Goal: Task Accomplishment & Management: Manage account settings

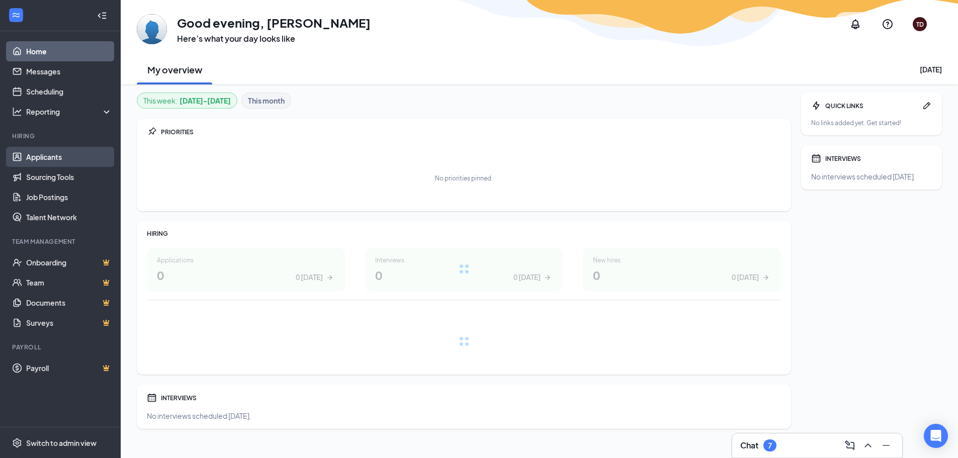
click at [42, 156] on link "Applicants" at bounding box center [69, 157] width 86 height 20
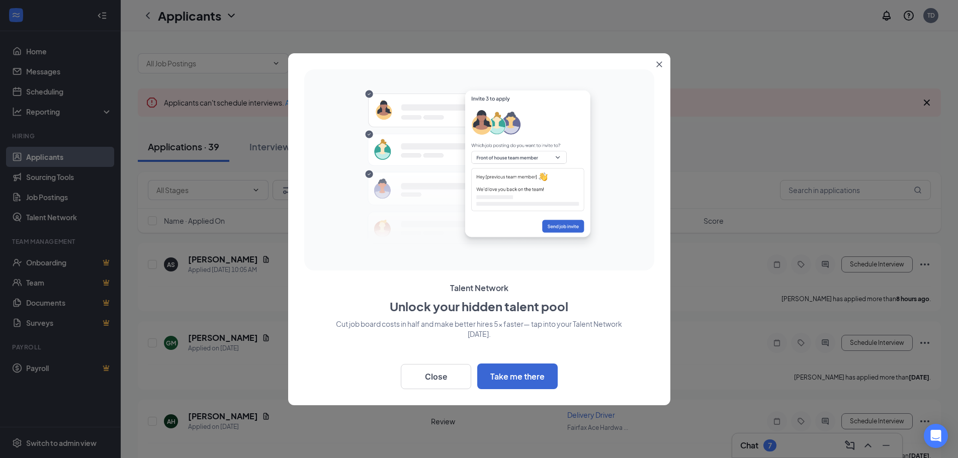
click at [659, 68] on button "Close" at bounding box center [662, 62] width 18 height 18
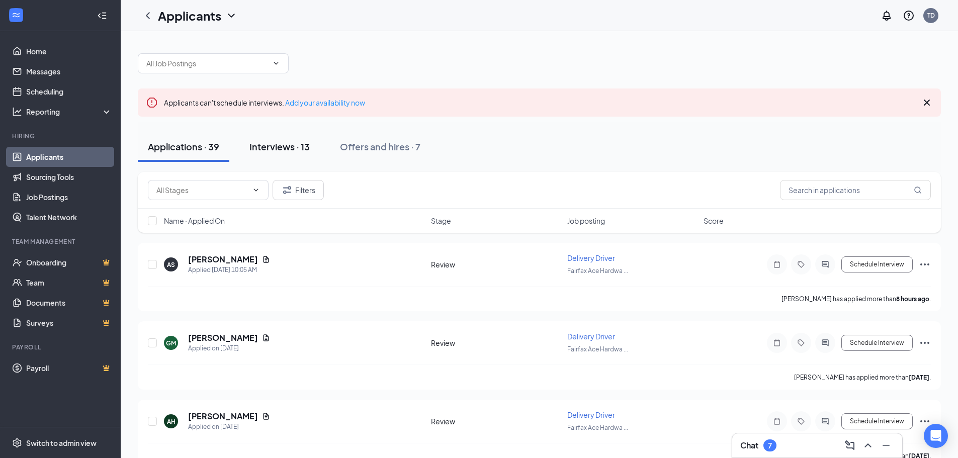
click at [299, 149] on div "Interviews · 13" at bounding box center [280, 146] width 60 height 13
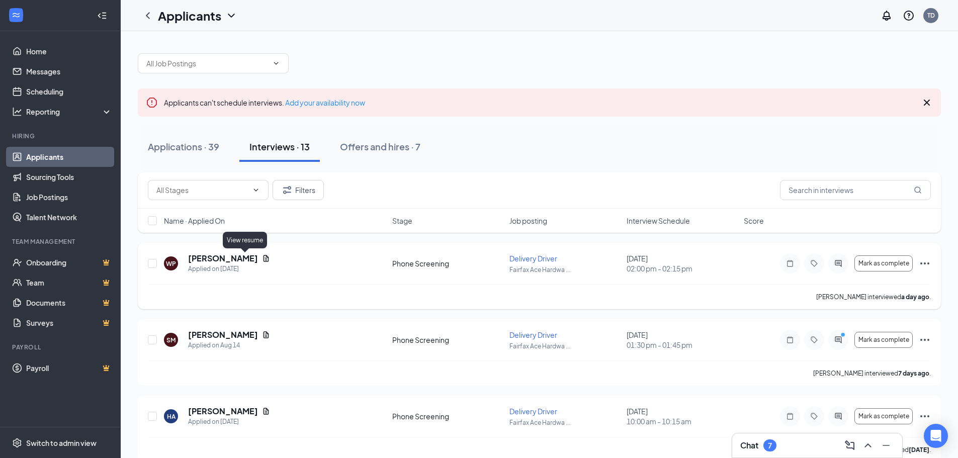
click at [262, 255] on icon "Document" at bounding box center [266, 259] width 8 height 8
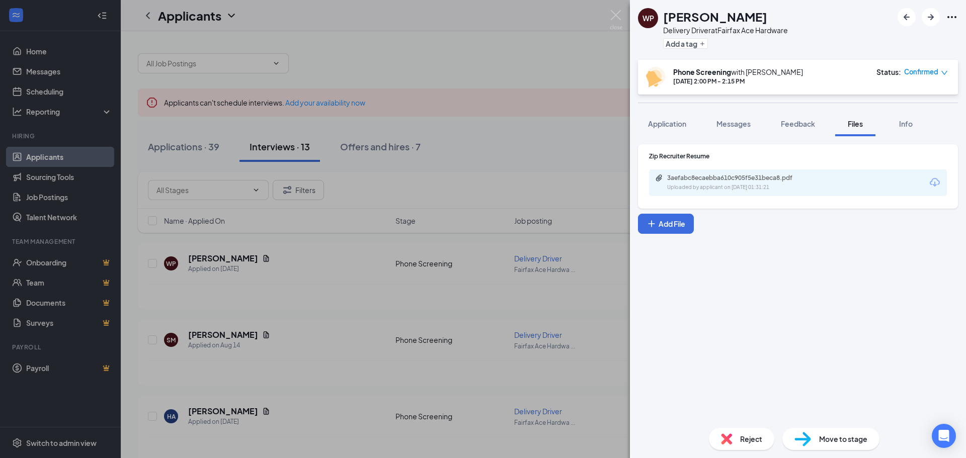
click at [829, 180] on div "3aefabc8ecaebba610c905f5e31beca8.pdf Uploaded by applicant on [DATE] 01:31:21" at bounding box center [798, 183] width 298 height 27
click at [685, 183] on div "3aefabc8ecaebba610c905f5e31beca8.pdf Uploaded by applicant on [DATE] 01:31:21" at bounding box center [736, 183] width 163 height 18
click at [529, 309] on div "WP [PERSON_NAME] Delivery Driver at Fairfax Ace Hardware Add a tag Phone Screen…" at bounding box center [483, 229] width 966 height 458
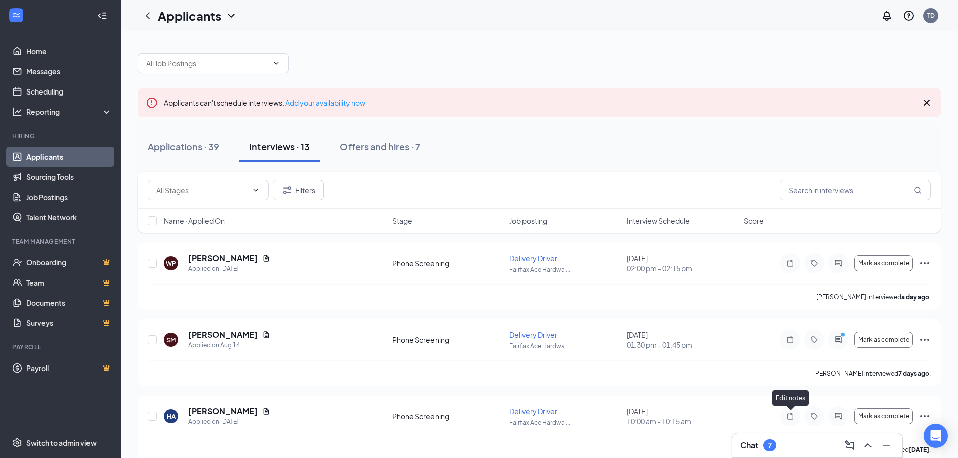
click at [792, 454] on div "Chat 7" at bounding box center [818, 446] width 170 height 24
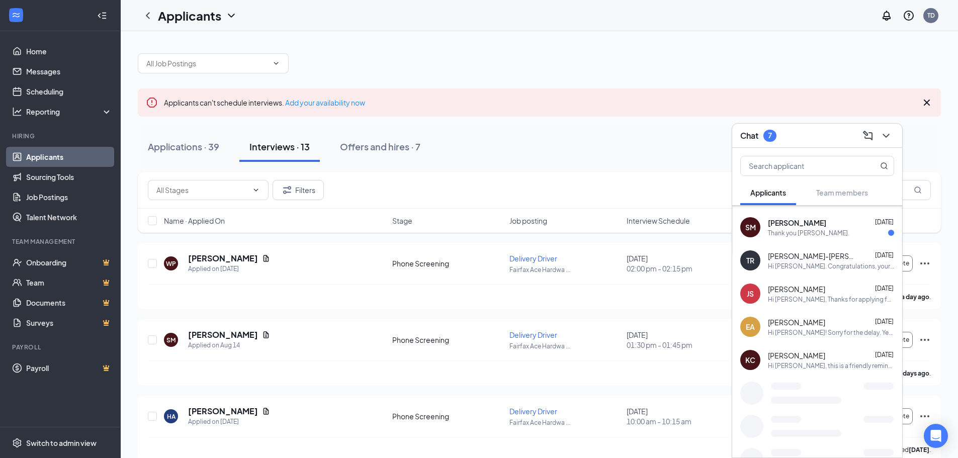
scroll to position [181, 0]
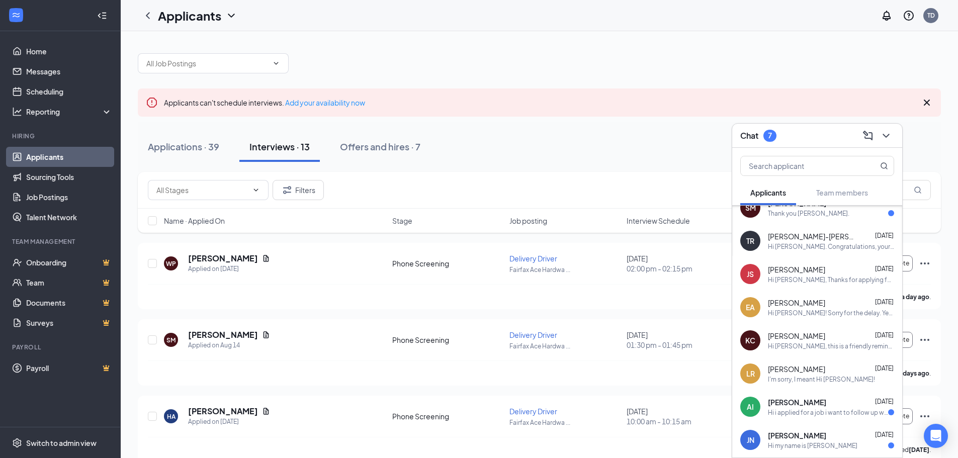
click at [831, 341] on div "[PERSON_NAME] [DATE] Hi [PERSON_NAME], this is a friendly reminder. Your meetin…" at bounding box center [831, 341] width 126 height 20
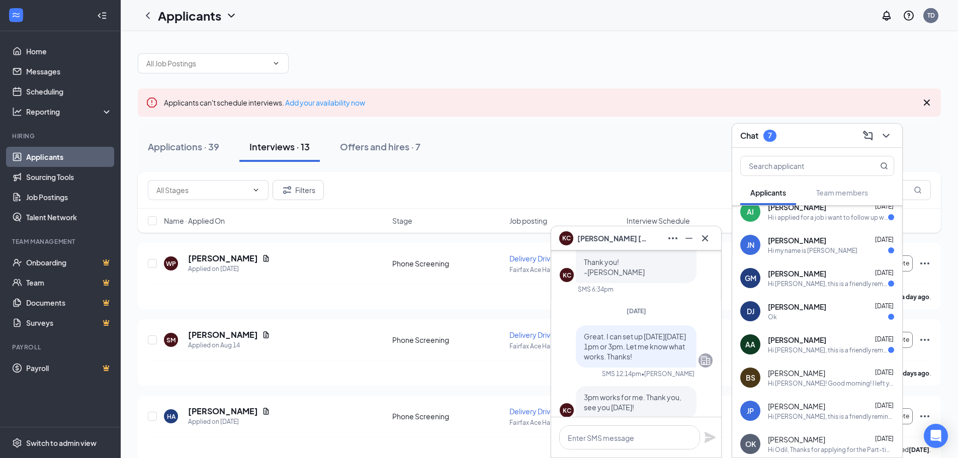
scroll to position [382, 0]
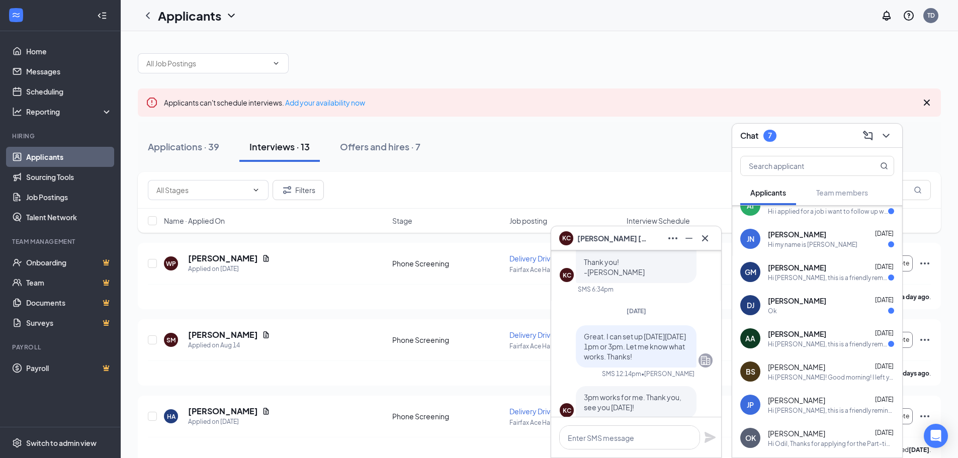
click at [788, 279] on div "Hi [PERSON_NAME], this is a friendly reminder. Your meeting with The Cool Hardw…" at bounding box center [828, 278] width 120 height 9
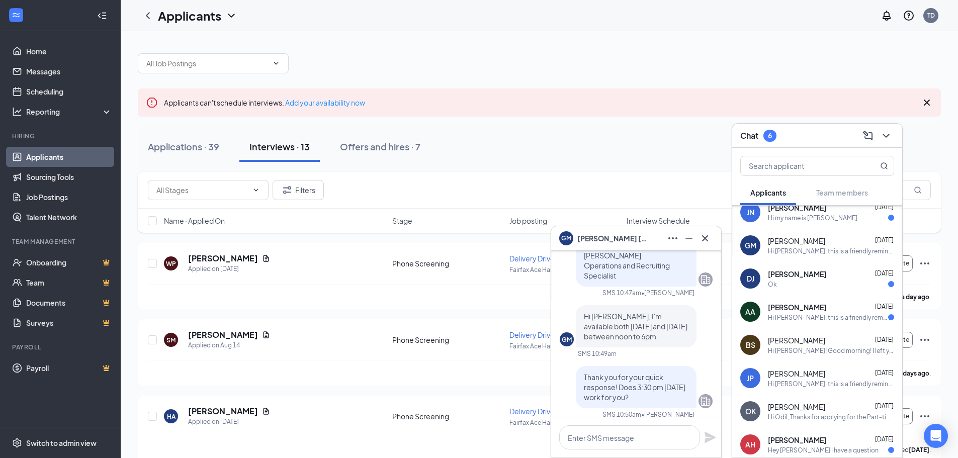
scroll to position [432, 0]
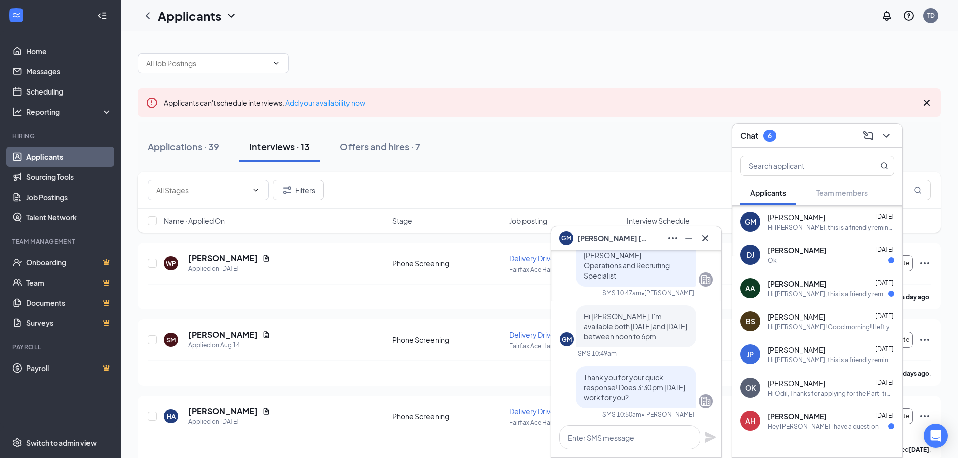
click at [810, 346] on span "[PERSON_NAME]" at bounding box center [796, 350] width 57 height 10
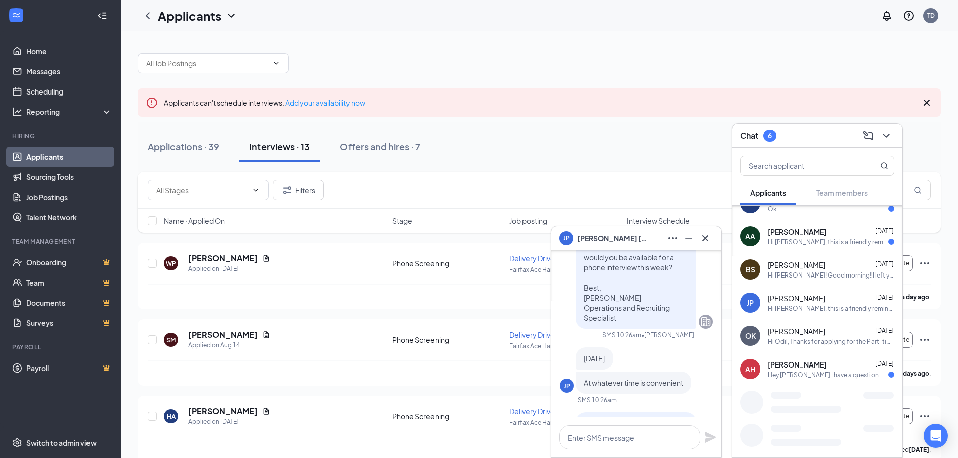
scroll to position [513, 0]
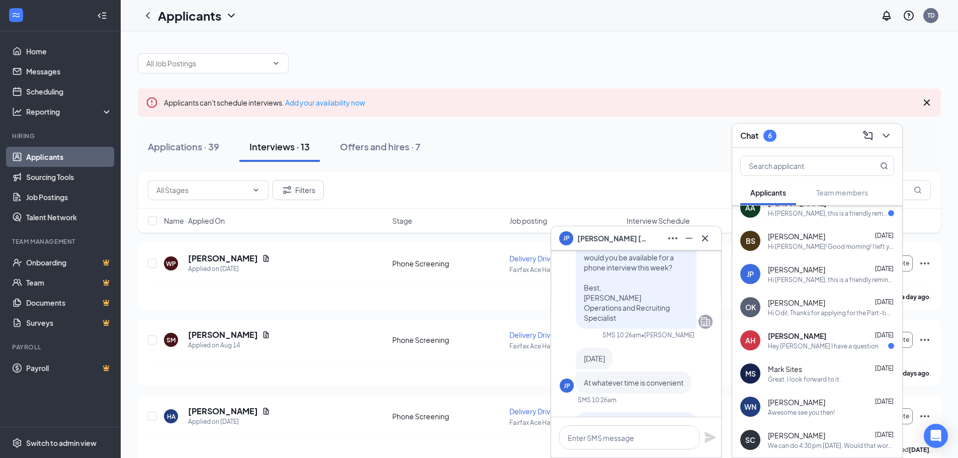
click at [794, 347] on div "Hey [PERSON_NAME] I have a question" at bounding box center [823, 346] width 111 height 9
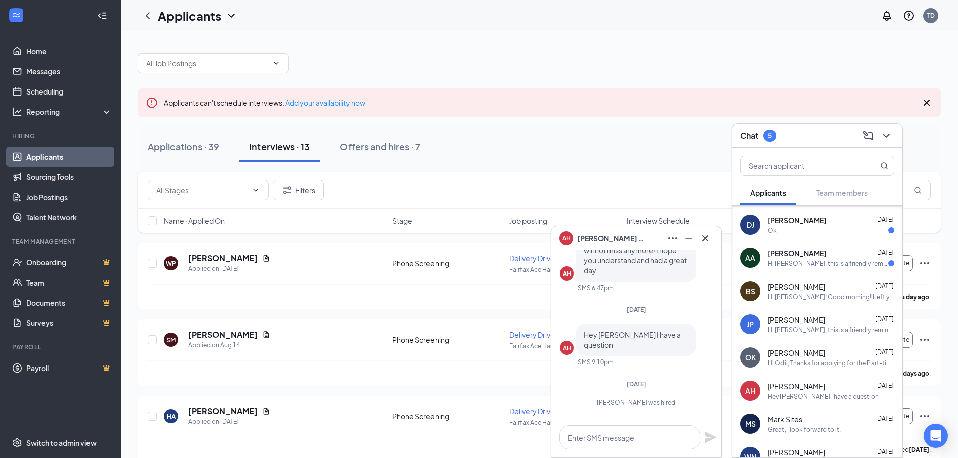
scroll to position [412, 0]
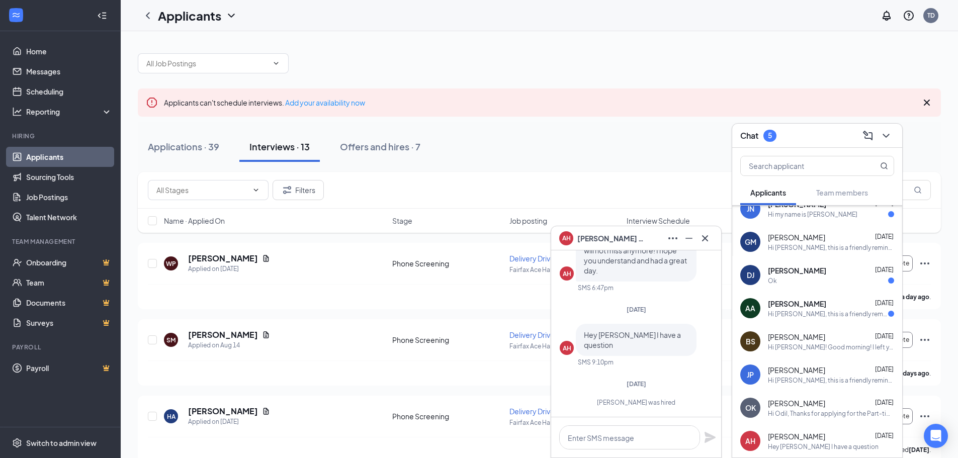
click at [807, 313] on div "Hi [PERSON_NAME], this is a friendly reminder. Your meeting with The Cool Hardw…" at bounding box center [828, 314] width 120 height 9
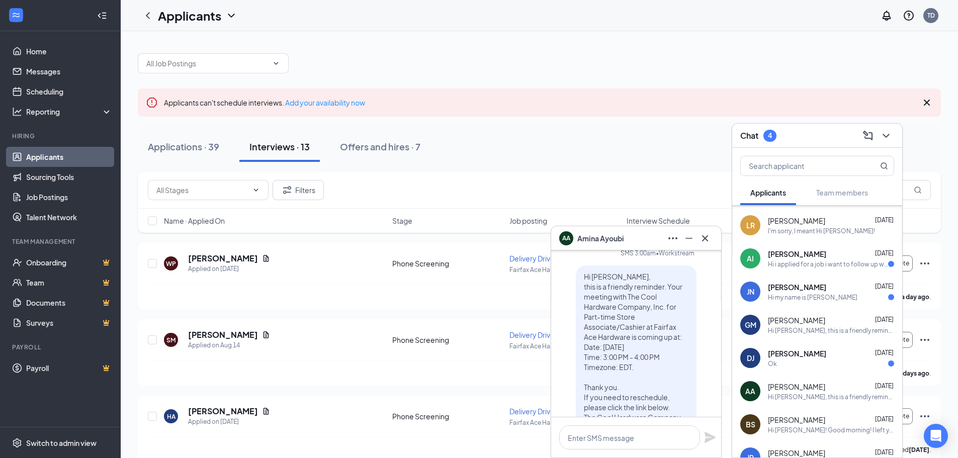
scroll to position [311, 0]
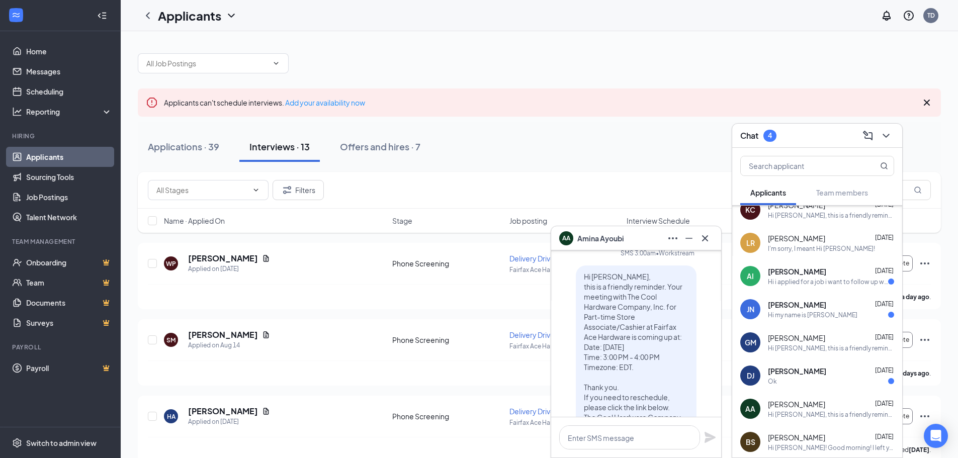
click at [824, 362] on div "DJ [PERSON_NAME] [DATE] Ok" at bounding box center [818, 375] width 170 height 33
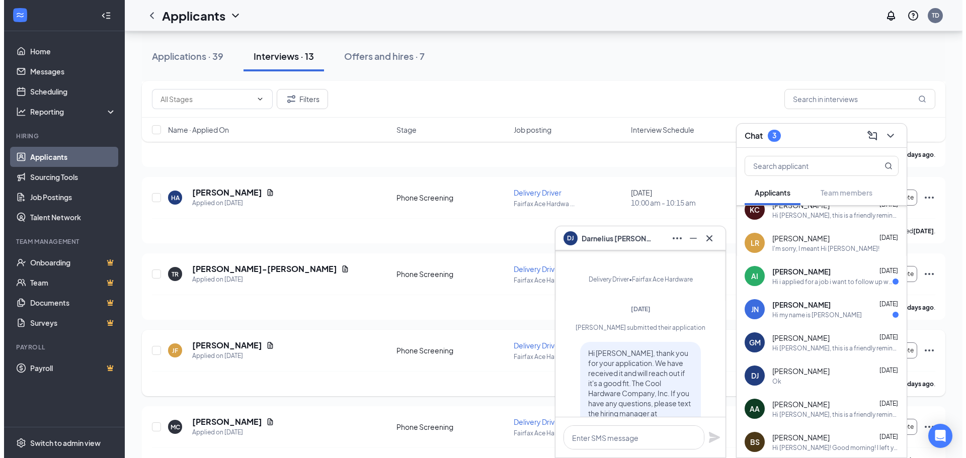
scroll to position [201, 0]
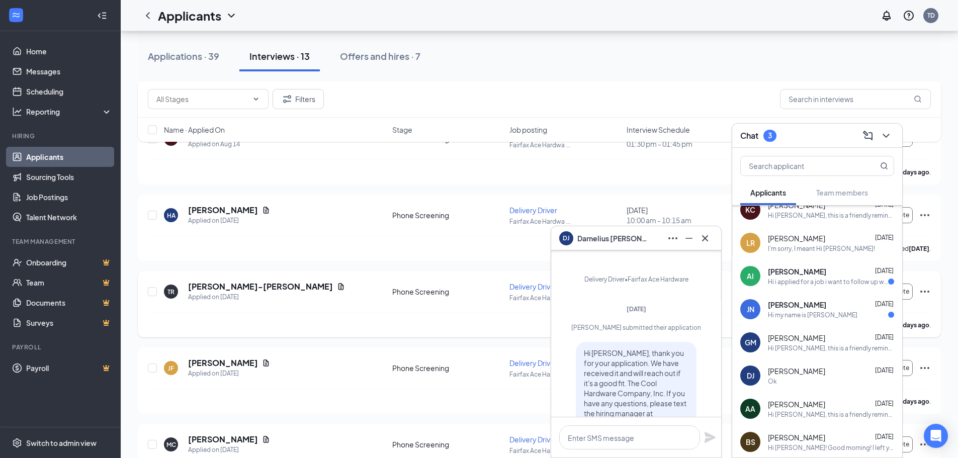
click at [337, 288] on icon "Document" at bounding box center [341, 287] width 8 height 8
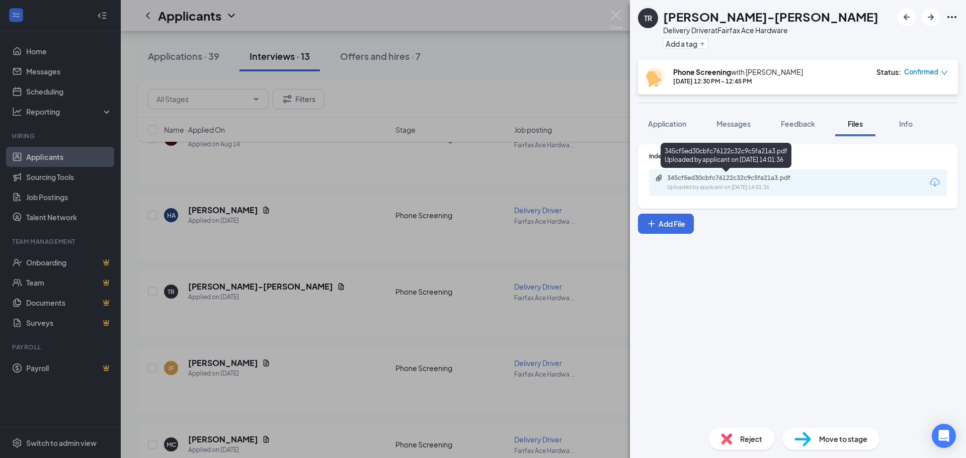
click at [712, 184] on div "Uploaded by applicant on [DATE] 14:01:36" at bounding box center [742, 188] width 151 height 8
click at [487, 217] on div "TR [PERSON_NAME]-[PERSON_NAME] Delivery Driver at Fairfax Ace Hardware Add a ta…" at bounding box center [483, 229] width 966 height 458
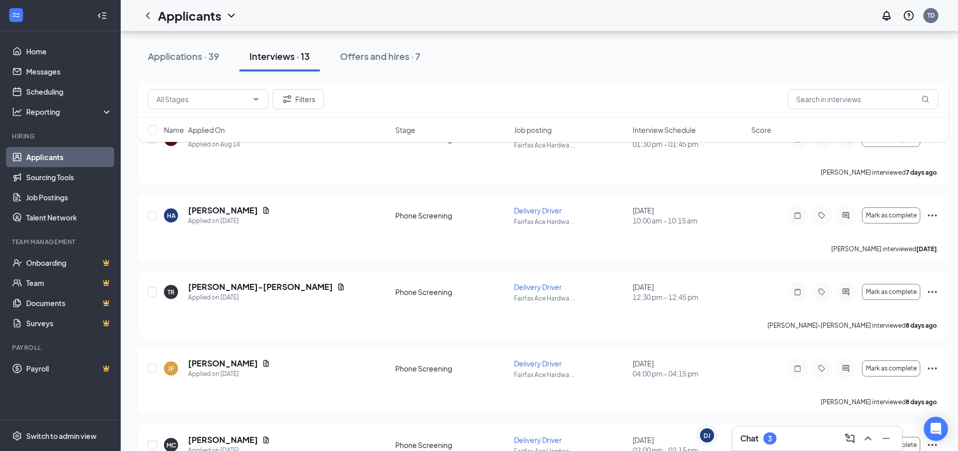
click at [821, 441] on div "Chat 3" at bounding box center [818, 438] width 154 height 16
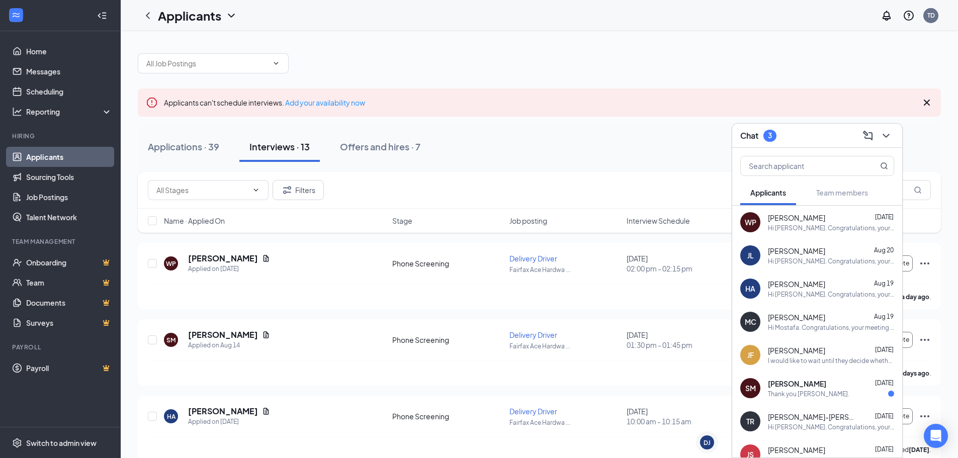
click at [604, 139] on div "Applications · 39 Interviews · 13 Offers and hires · 7" at bounding box center [540, 147] width 804 height 30
click at [894, 135] on button at bounding box center [886, 136] width 16 height 16
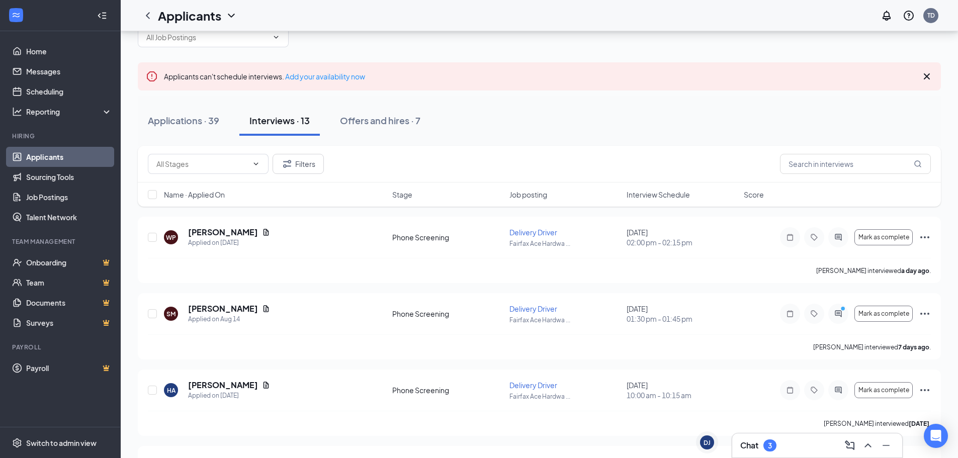
scroll to position [50, 0]
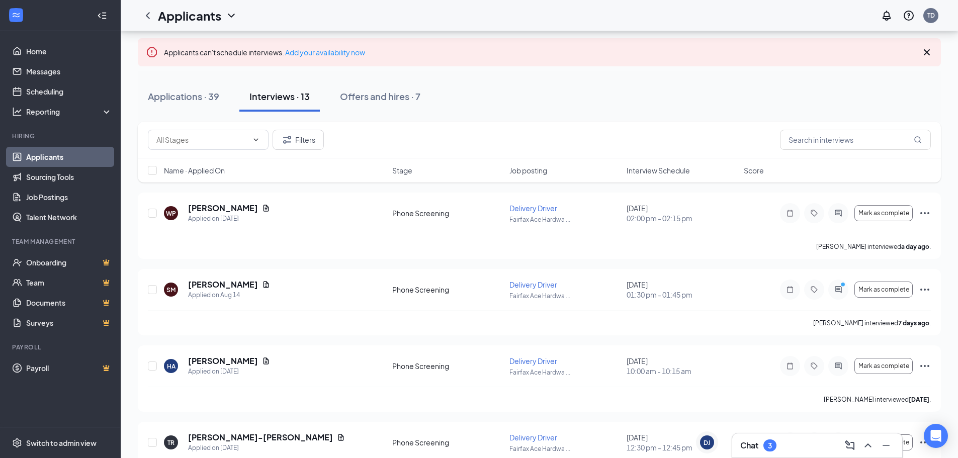
click at [178, 79] on div "Applications · 39 Interviews · 13 Offers and hires · 7" at bounding box center [540, 96] width 804 height 50
click at [184, 89] on button "Applications · 39" at bounding box center [184, 97] width 92 height 30
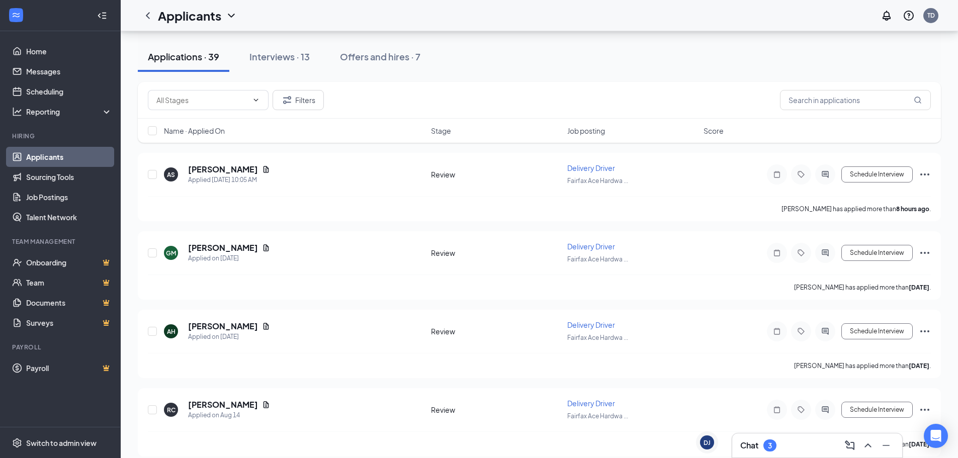
scroll to position [50, 0]
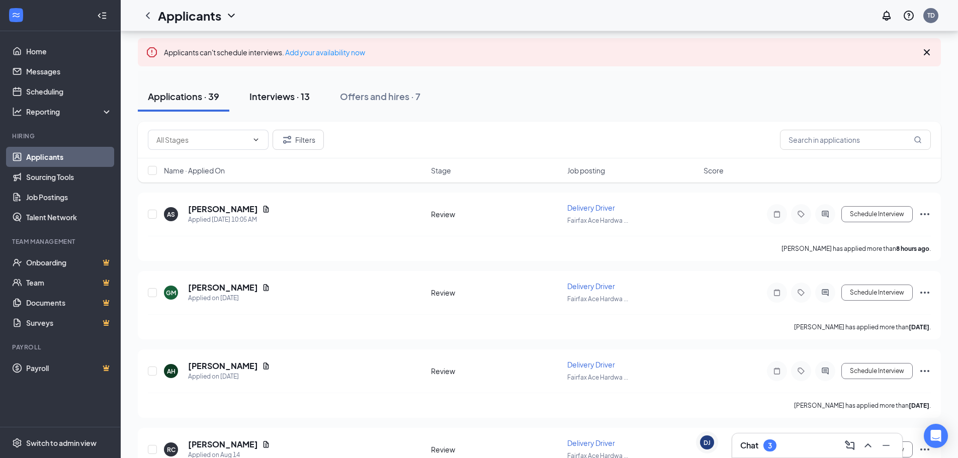
click at [280, 99] on div "Interviews · 13" at bounding box center [280, 96] width 60 height 13
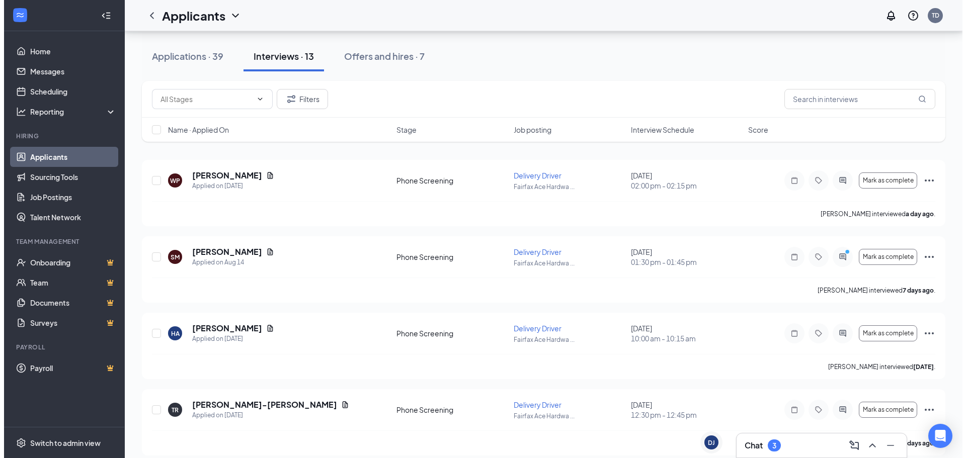
scroll to position [101, 0]
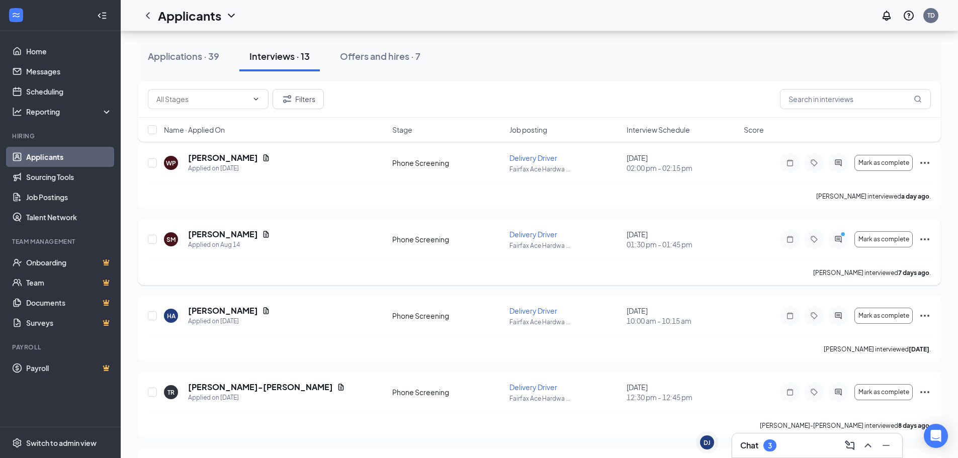
click at [832, 241] on div at bounding box center [839, 239] width 20 height 20
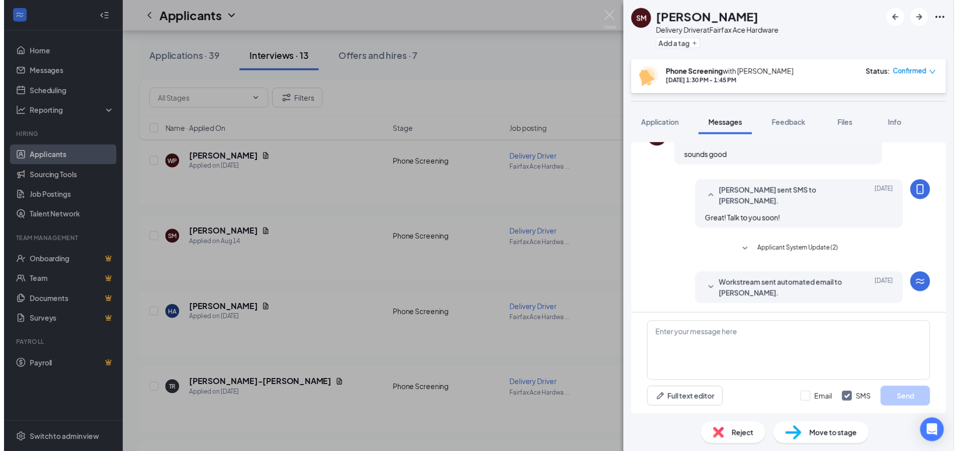
scroll to position [450, 0]
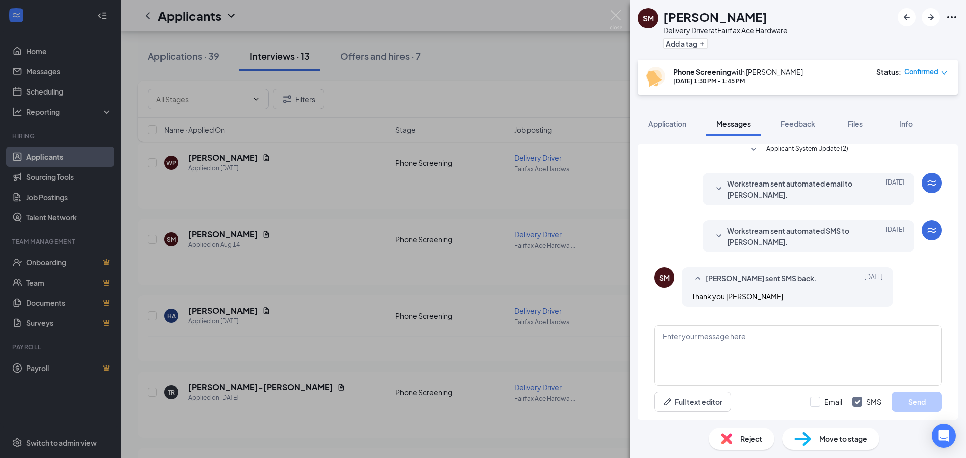
click at [508, 264] on div "SM [PERSON_NAME] Delivery Driver at Fairfax Ace Hardware Add a tag Phone Screen…" at bounding box center [483, 229] width 966 height 458
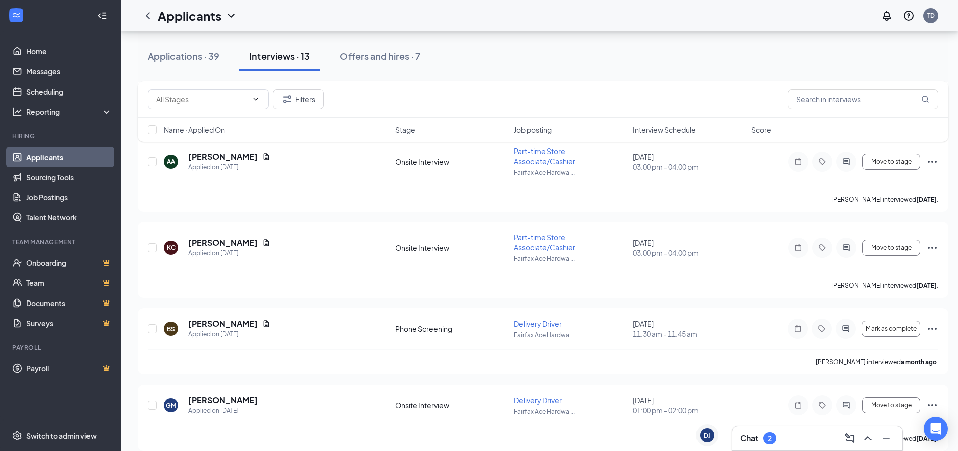
scroll to position [817, 0]
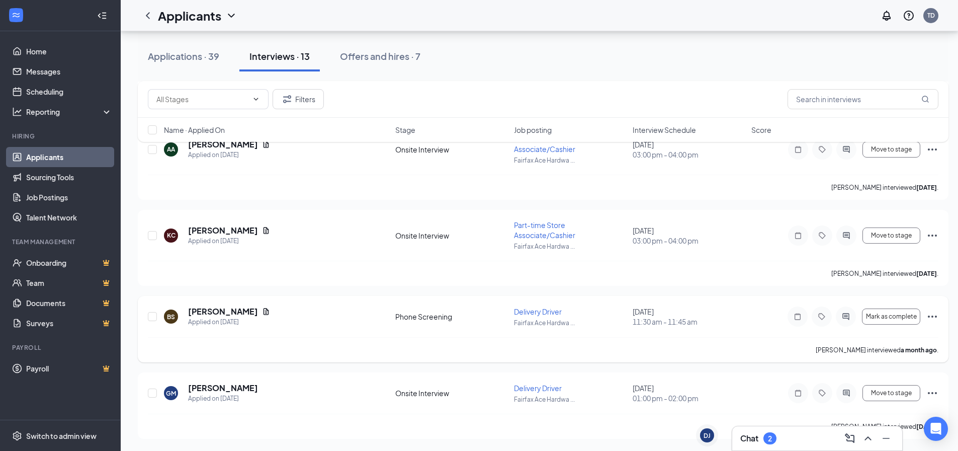
click at [850, 321] on div at bounding box center [846, 316] width 20 height 20
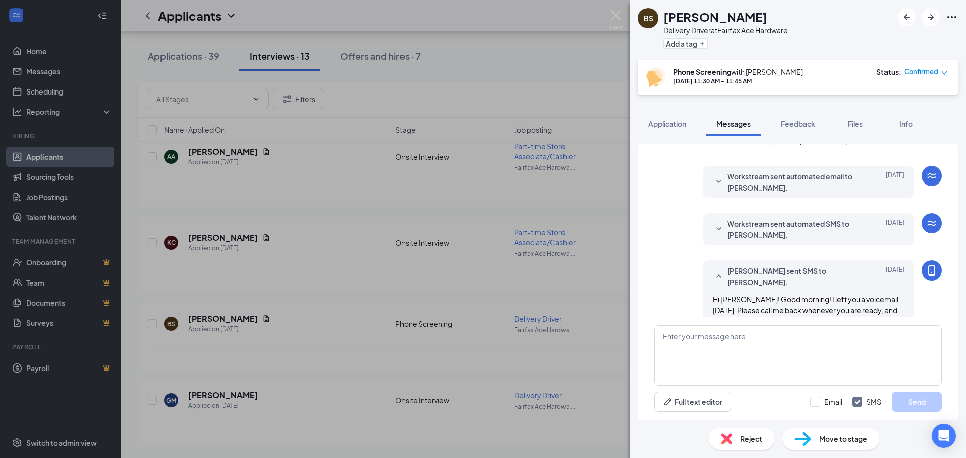
scroll to position [571, 0]
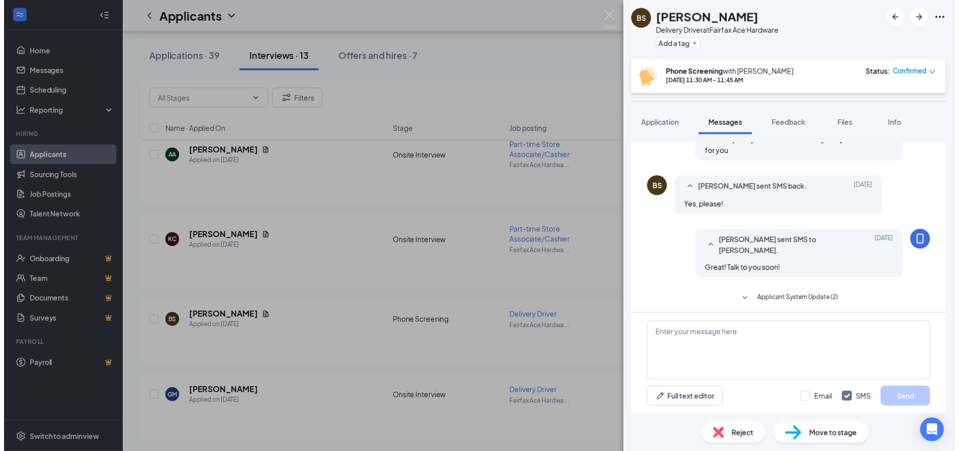
scroll to position [319, 0]
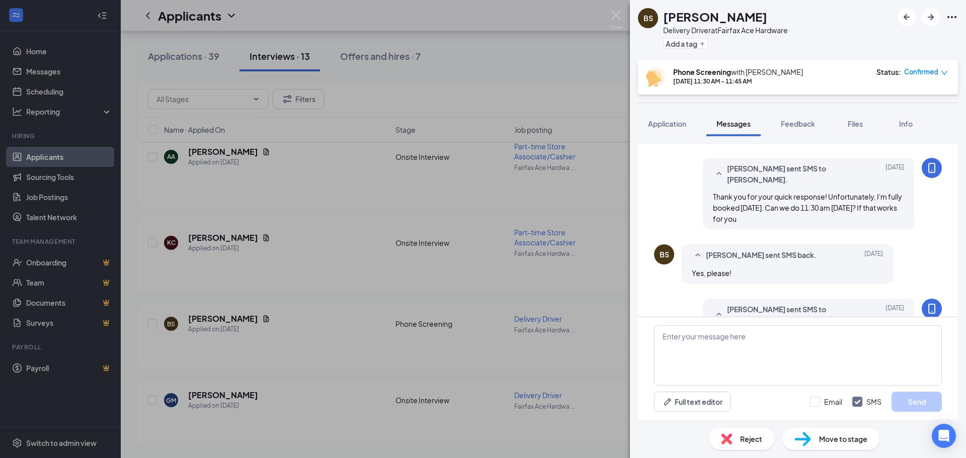
click at [509, 324] on div "BS [PERSON_NAME] Delivery Driver at Fairfax Ace Hardware Add a tag Phone Screen…" at bounding box center [483, 229] width 966 height 458
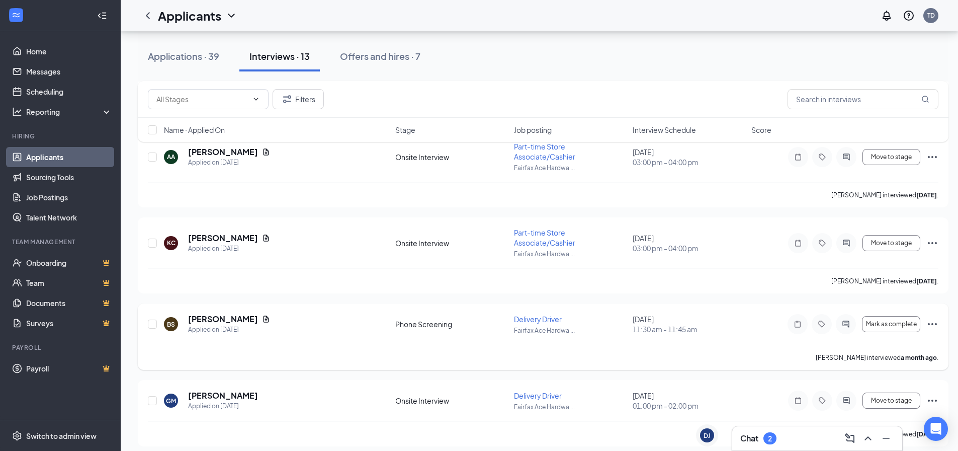
click at [270, 324] on div "[PERSON_NAME]" at bounding box center [229, 318] width 82 height 11
click at [270, 319] on icon "Document" at bounding box center [266, 319] width 8 height 8
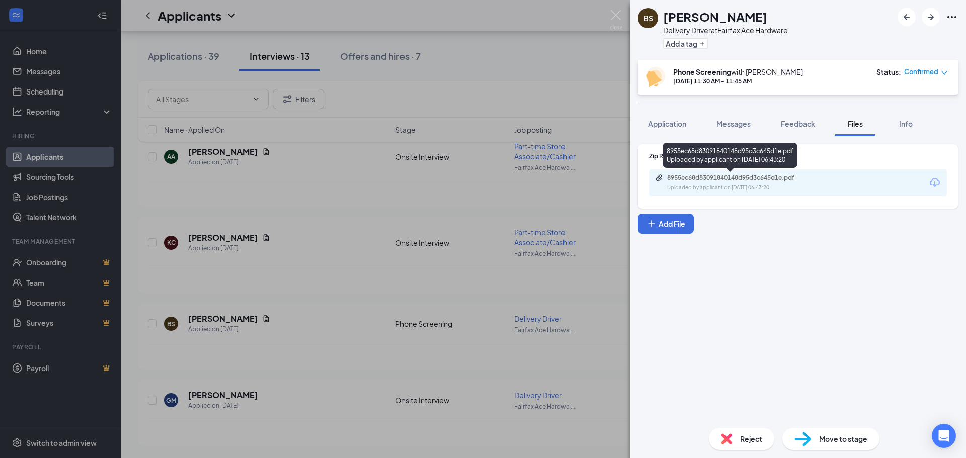
click at [746, 181] on div "8955ec68d83091840148d95d3c645d1e.pdf" at bounding box center [737, 178] width 141 height 8
click at [480, 195] on div "BS [PERSON_NAME] Delivery Driver at Fairfax Ace Hardware Add a tag Phone Screen…" at bounding box center [483, 229] width 966 height 458
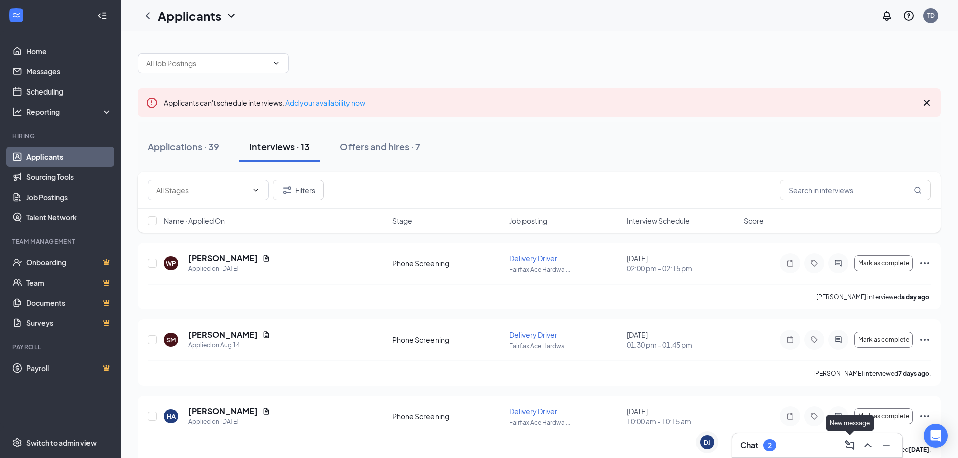
click at [846, 447] on icon "ComposeMessage" at bounding box center [850, 446] width 12 height 12
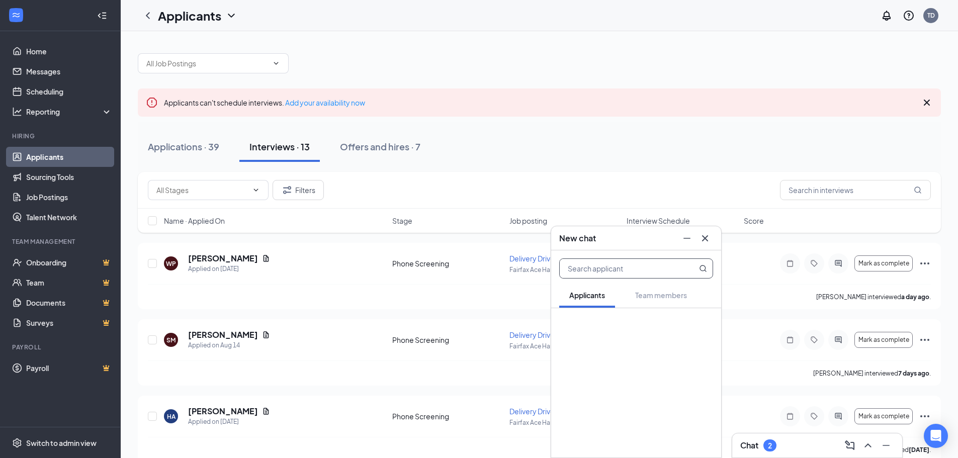
click at [707, 249] on div "New chat" at bounding box center [636, 238] width 170 height 24
click at [714, 238] on div "New chat" at bounding box center [636, 238] width 170 height 24
click at [708, 244] on icon "Cross" at bounding box center [705, 238] width 12 height 12
click at [778, 456] on div "Chat 2" at bounding box center [818, 446] width 170 height 24
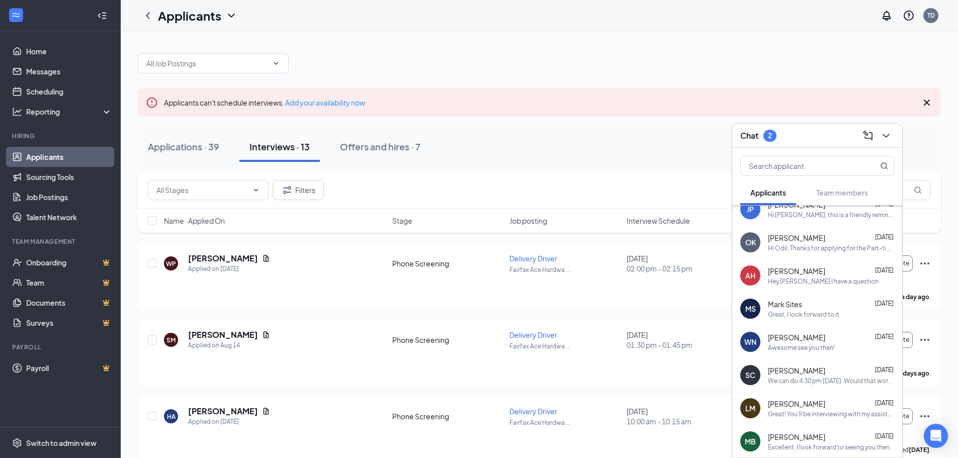
scroll to position [695, 0]
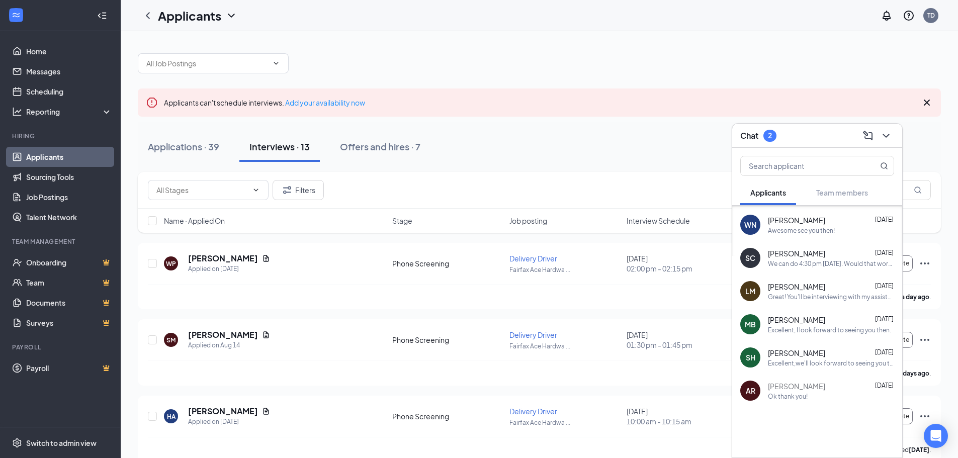
click at [805, 364] on div "Excellent,we'll look forward to seeing you then." at bounding box center [831, 363] width 126 height 9
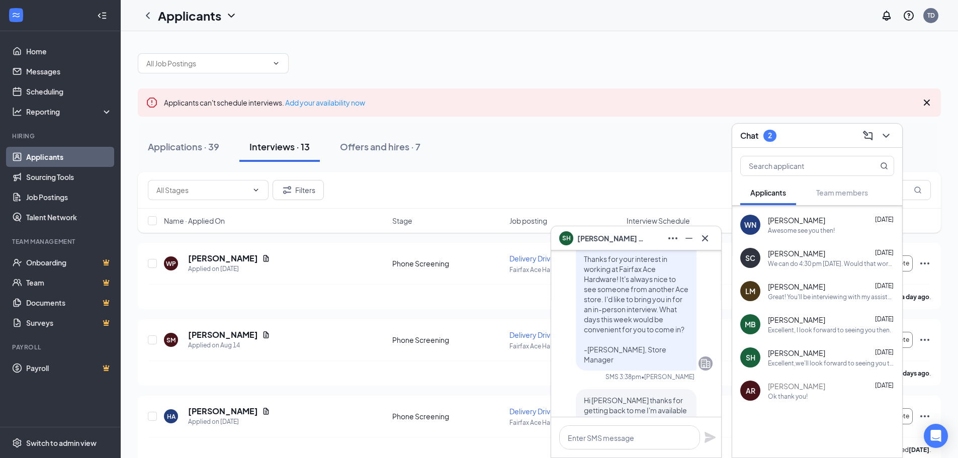
scroll to position [-453, 0]
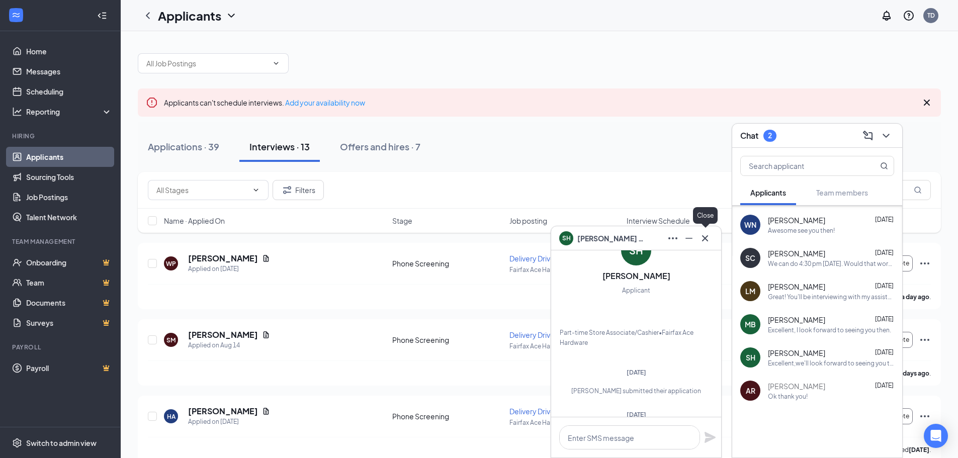
click at [708, 245] on button at bounding box center [705, 238] width 16 height 16
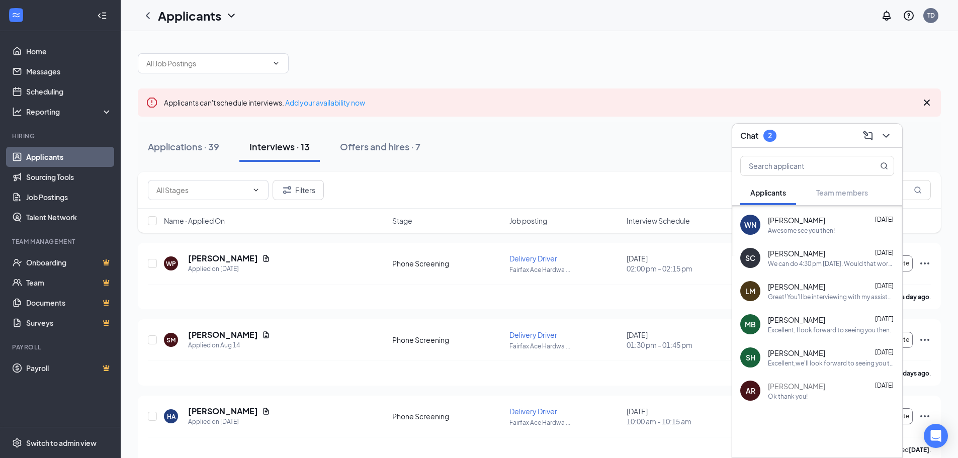
scroll to position [544, 0]
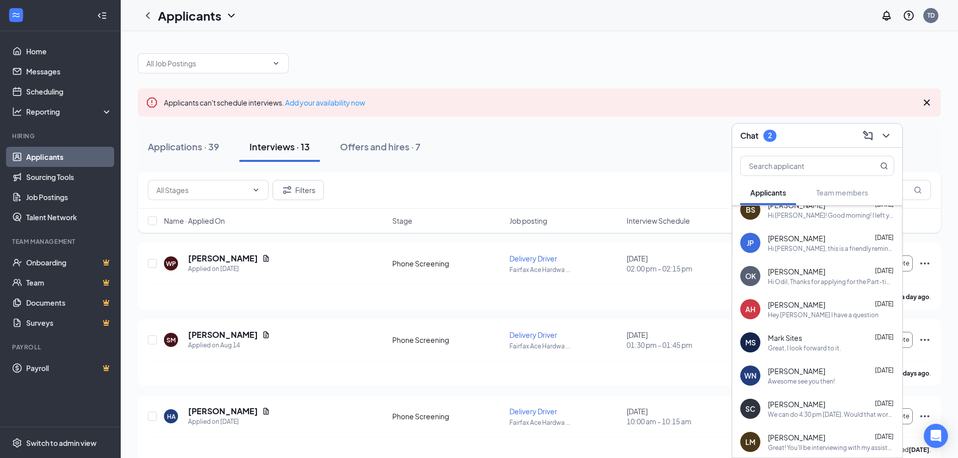
click at [798, 281] on div "Hi Odil, Thanks for applying for the Part-time Store Associate position at Fair…" at bounding box center [831, 282] width 126 height 9
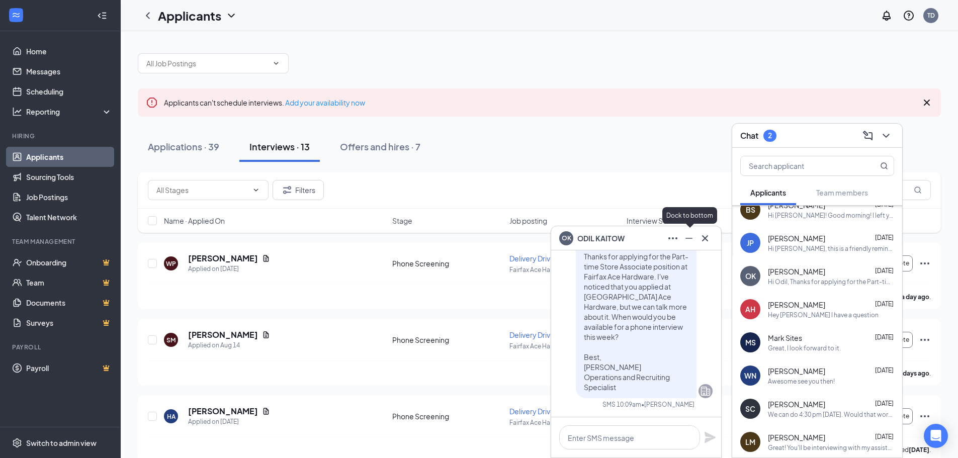
click at [706, 239] on icon "Cross" at bounding box center [705, 238] width 6 height 6
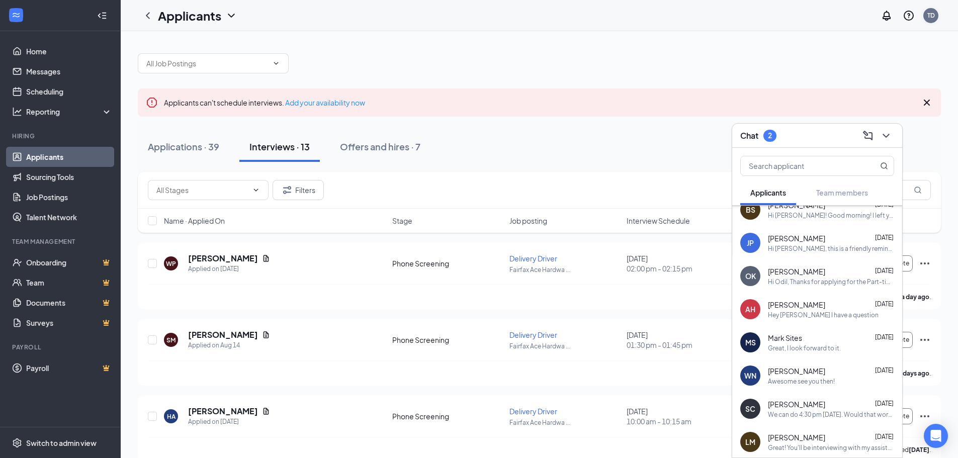
click at [926, 10] on div "TD" at bounding box center [931, 15] width 15 height 15
click at [863, 150] on div "Log out" at bounding box center [881, 154] width 109 height 10
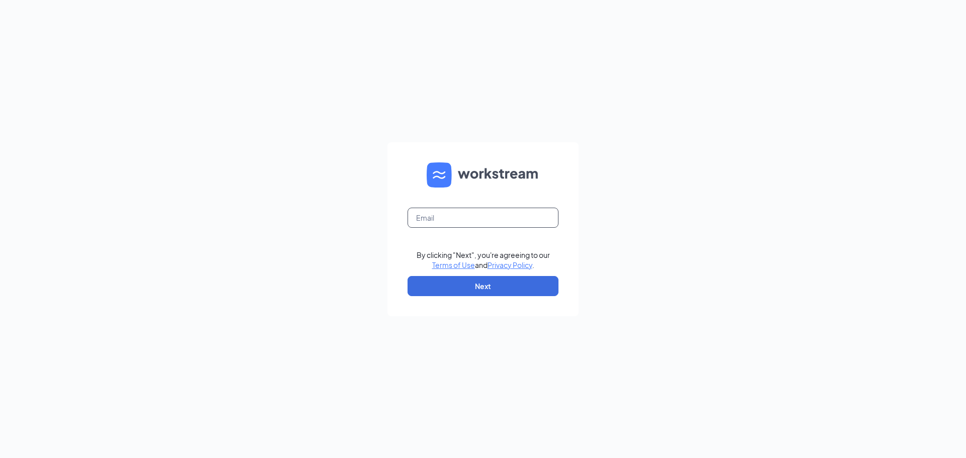
click at [462, 217] on input "text" at bounding box center [483, 218] width 151 height 20
